Goal: Information Seeking & Learning: Check status

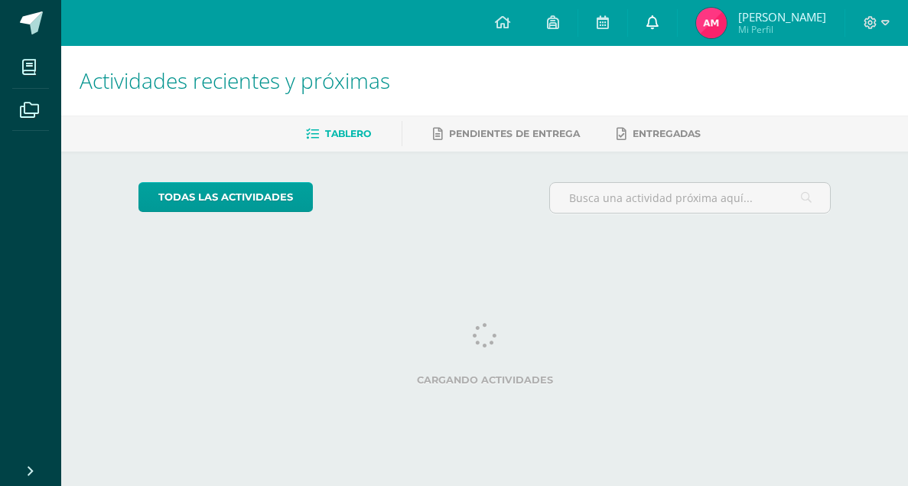
click at [651, 21] on icon at bounding box center [653, 22] width 12 height 14
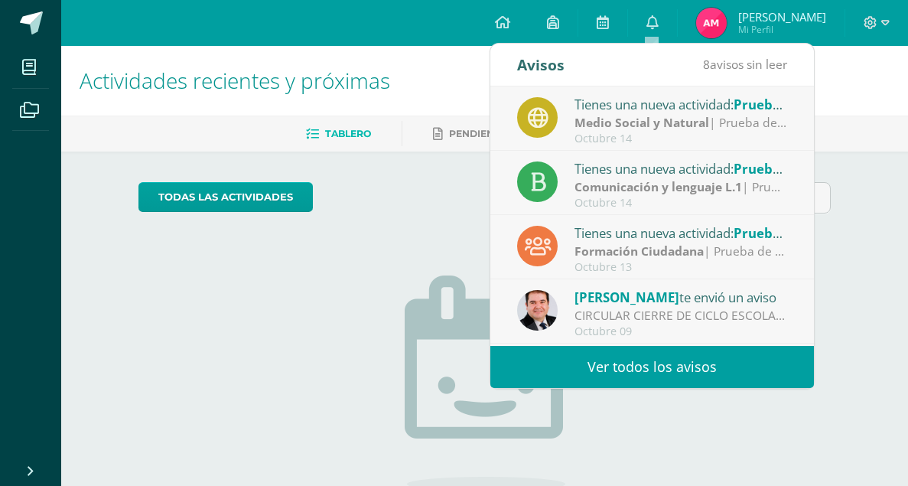
click at [639, 370] on link "Ver todos los avisos" at bounding box center [653, 367] width 324 height 42
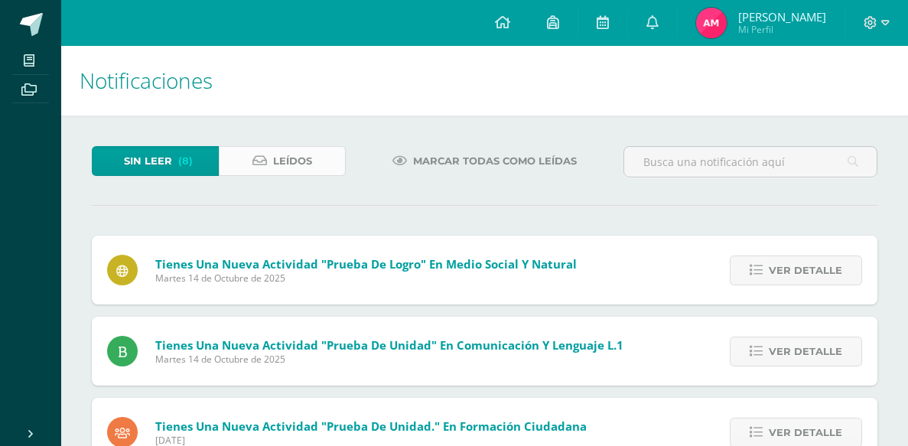
click at [328, 167] on link "Leídos" at bounding box center [282, 161] width 127 height 30
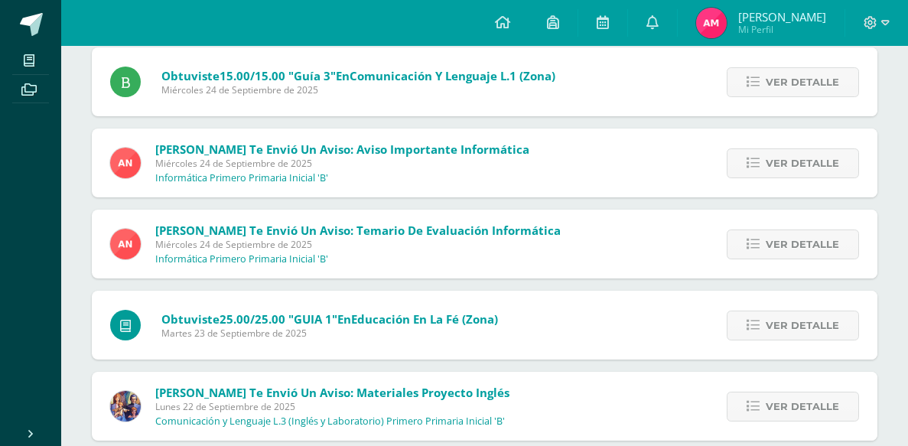
scroll to position [1041, 0]
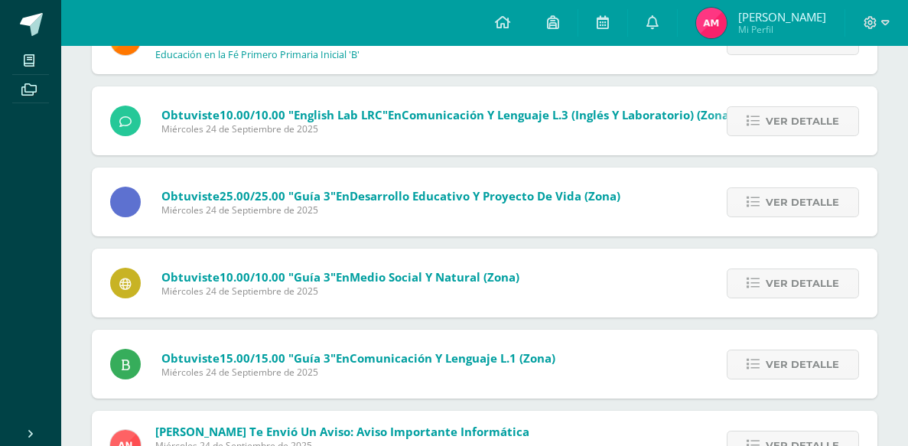
click at [551, 278] on div "Obtuviste 10.00/10.00 "Guía 3" en Medio Social y Natural (Zona) Miércoles 24 de…" at bounding box center [485, 283] width 786 height 69
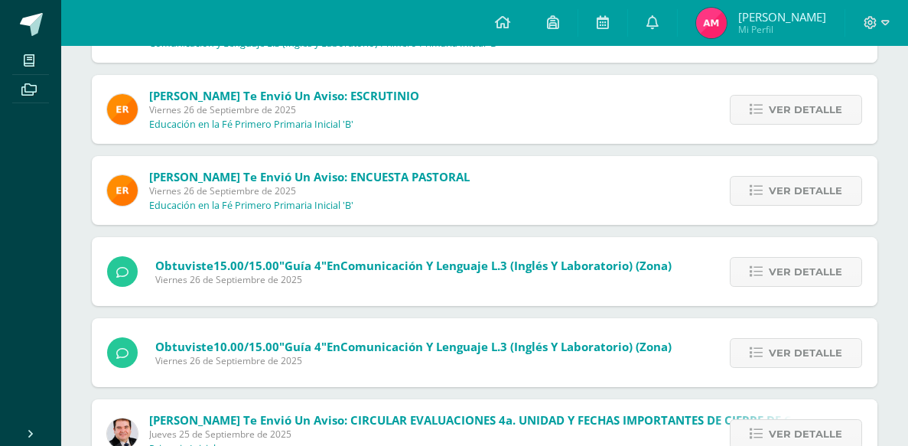
scroll to position [0, 0]
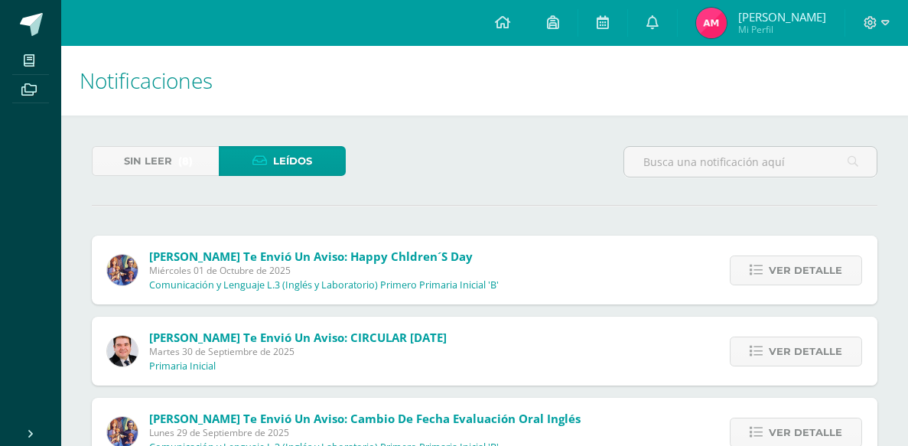
click at [795, 17] on span "[PERSON_NAME]" at bounding box center [782, 16] width 88 height 15
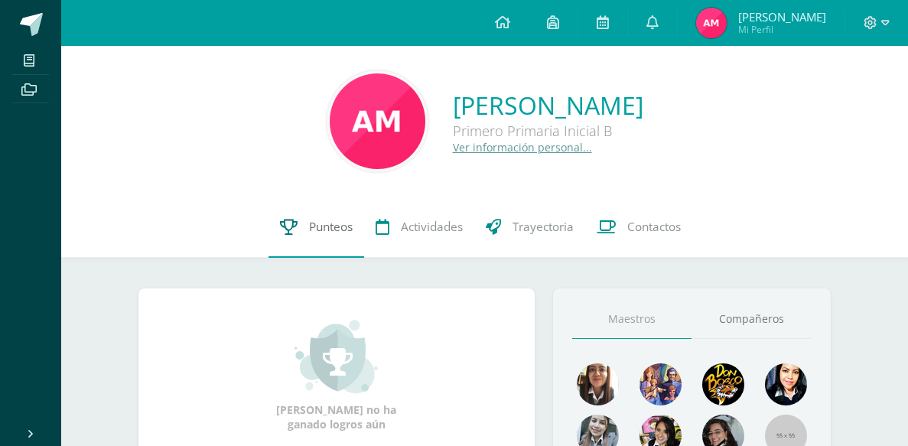
click at [330, 233] on span "Punteos" at bounding box center [331, 227] width 44 height 16
